Goal: Information Seeking & Learning: Understand process/instructions

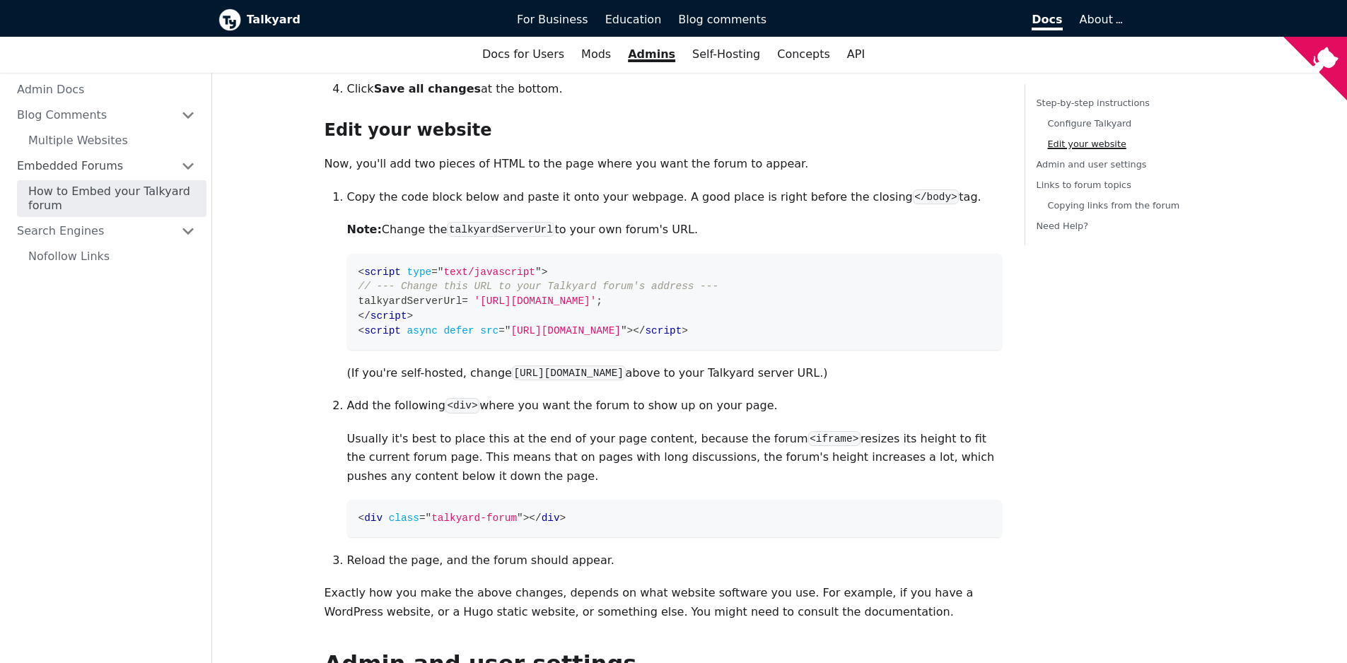
scroll to position [610, 0]
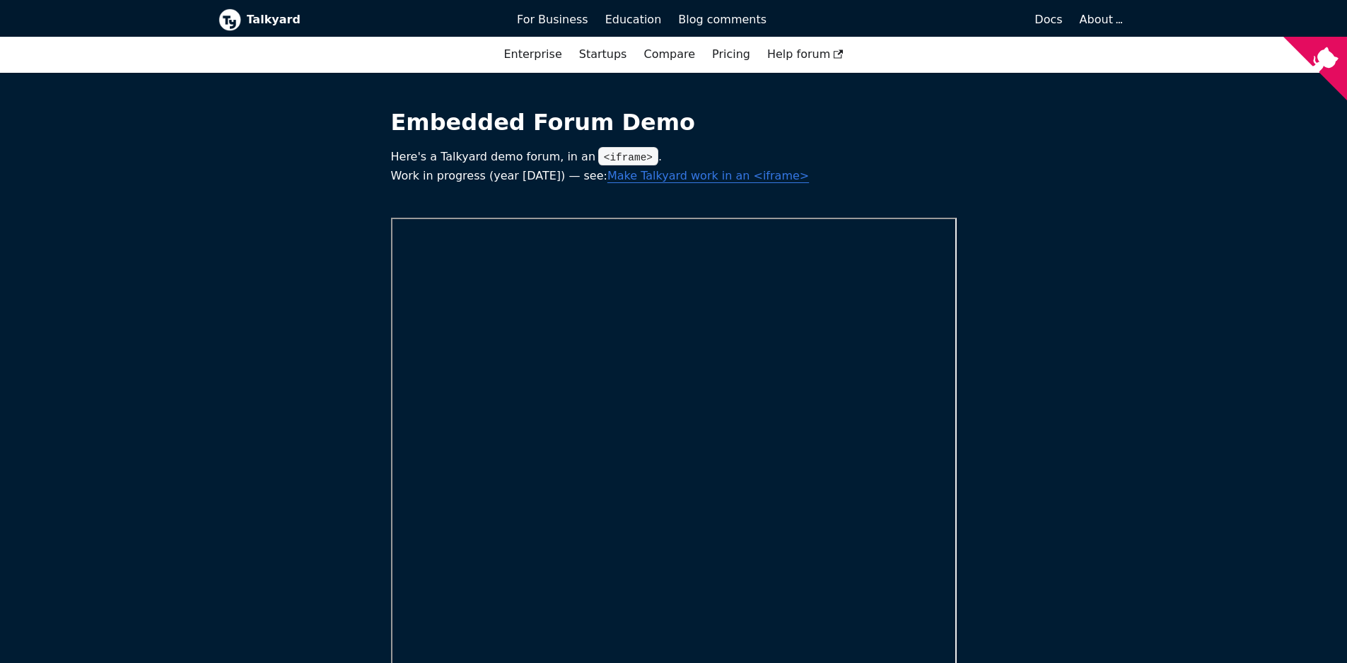
click at [239, 206] on main "Embedded Forum Demo Here's a Talkyard demo forum, in an <iframe> . Work in prog…" at bounding box center [673, 598] width 1347 height 1050
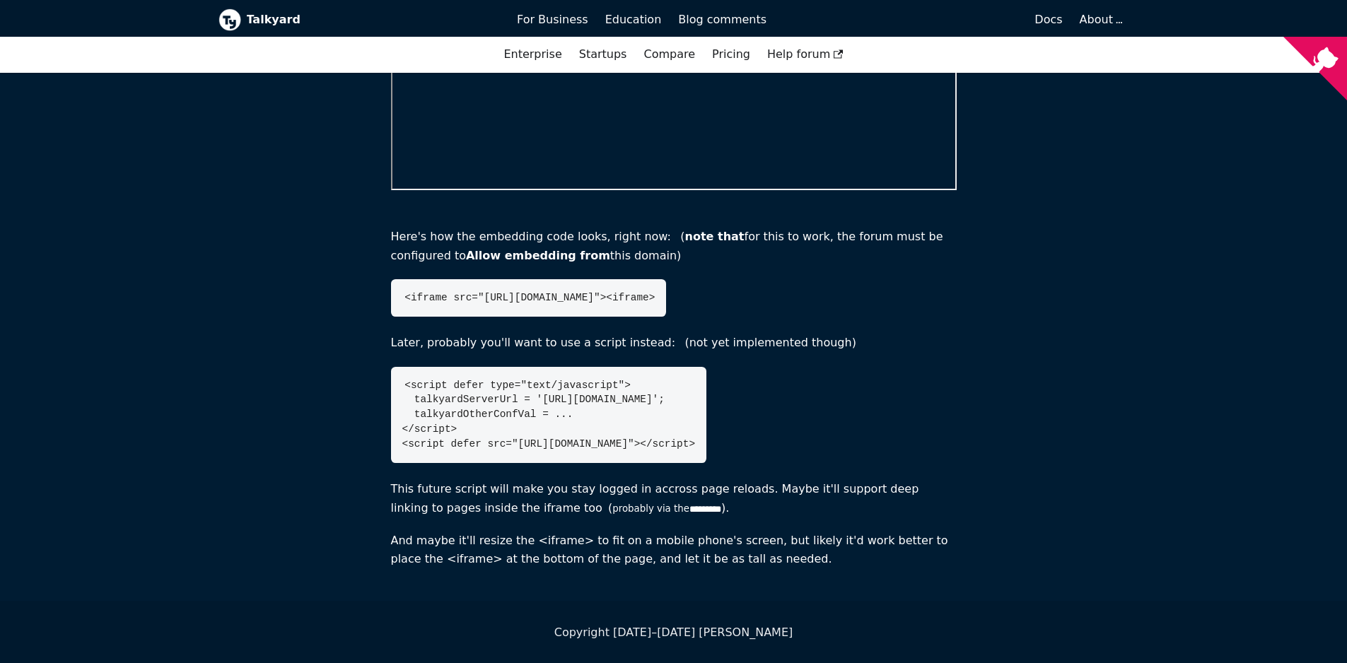
scroll to position [523, 0]
